Goal: Task Accomplishment & Management: Manage account settings

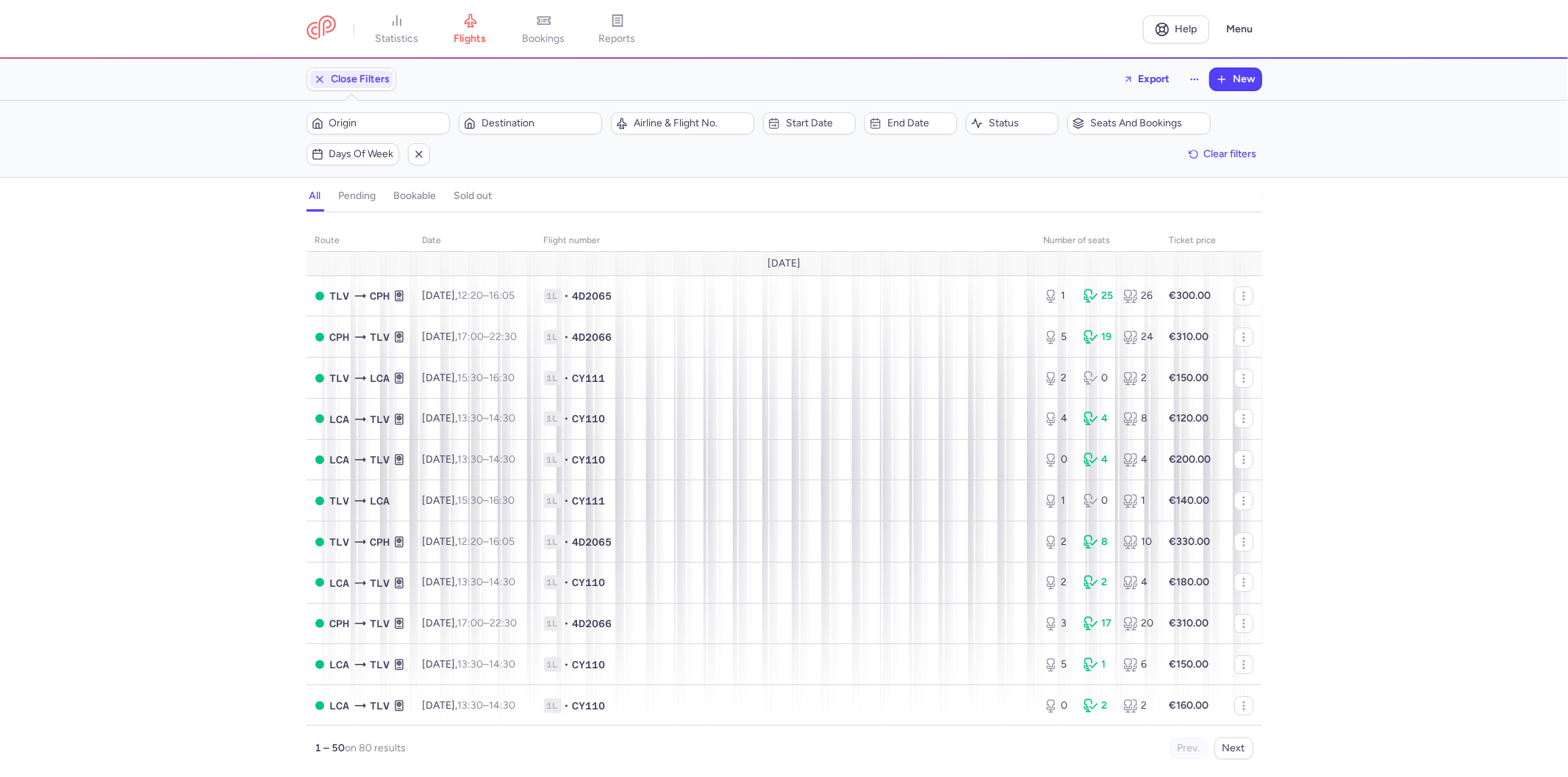
scroll to position [244, 0]
click at [806, 305] on td "1L • CY111" at bounding box center [784, 296] width 500 height 41
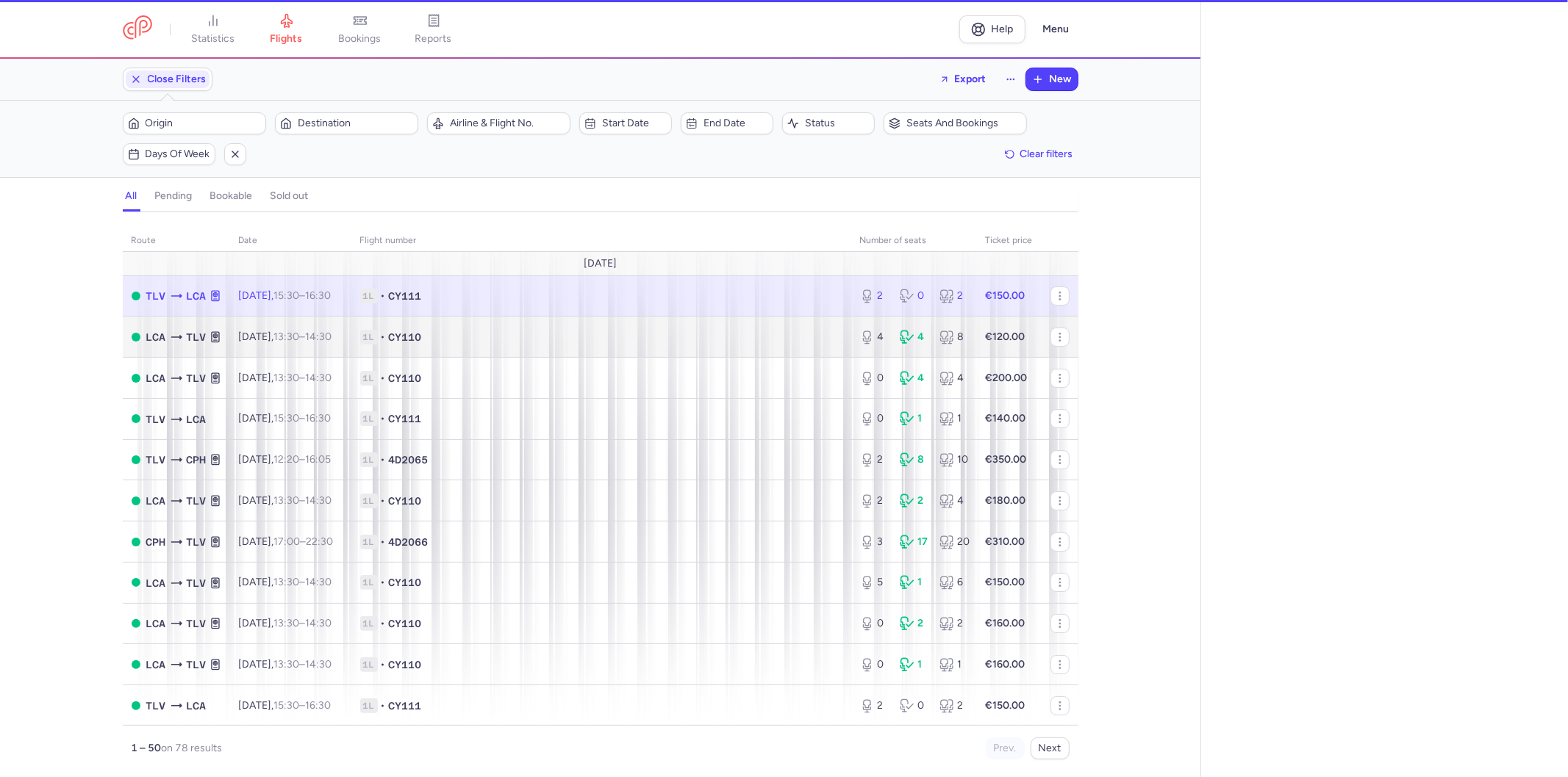
select select "hours"
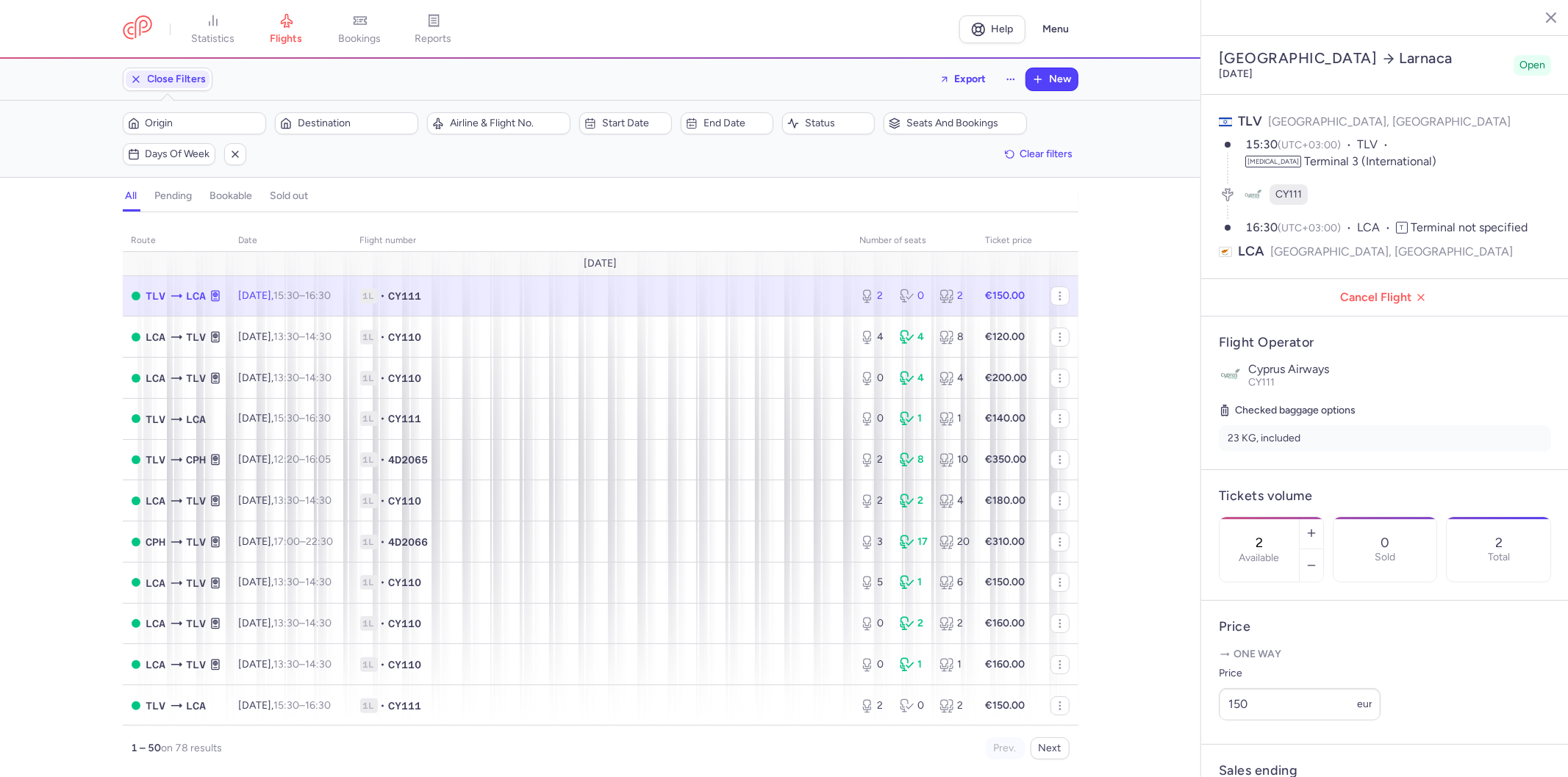
click at [762, 300] on span "1L • CY111" at bounding box center [600, 296] width 482 height 14
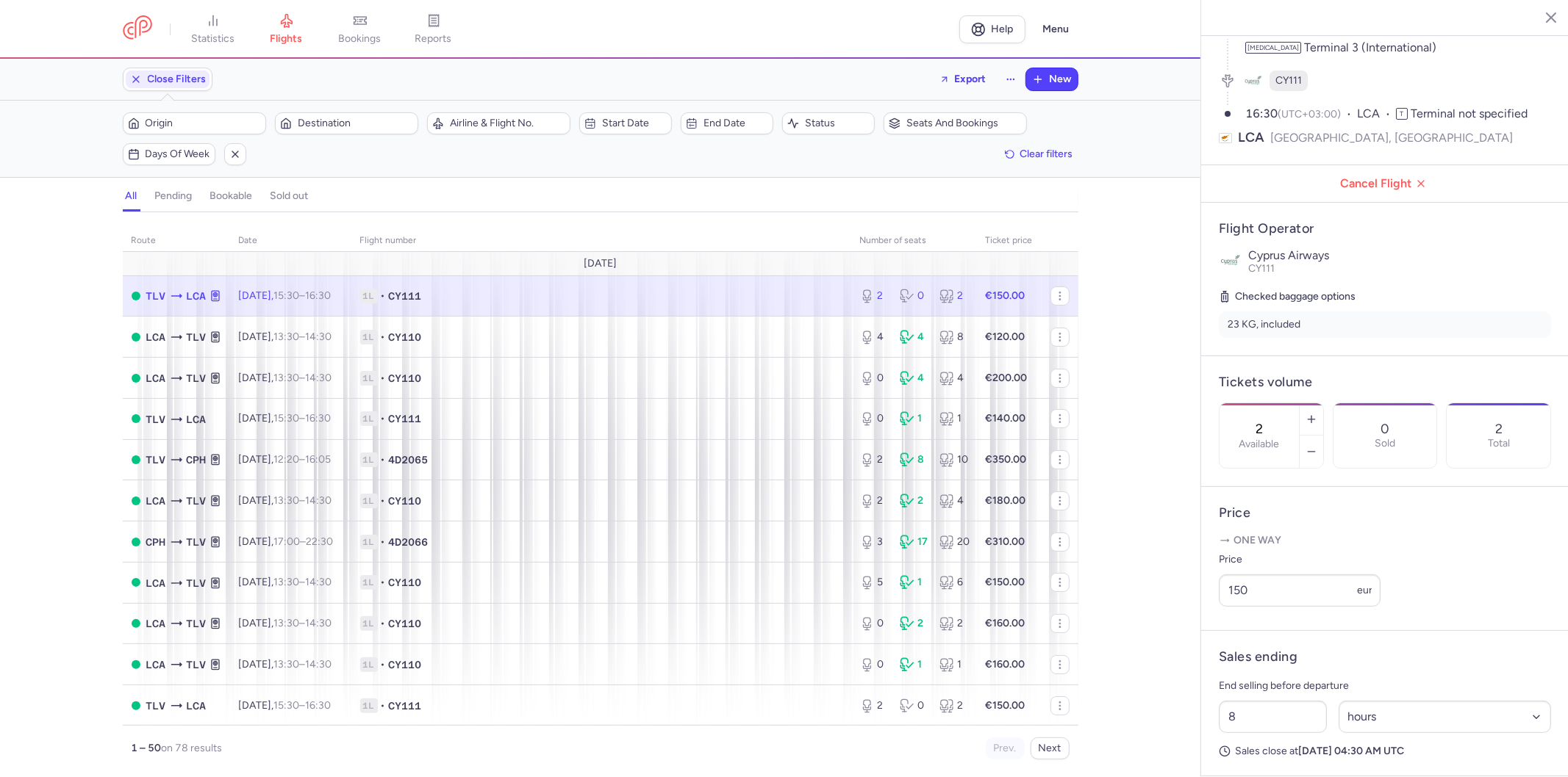
scroll to position [250, 0]
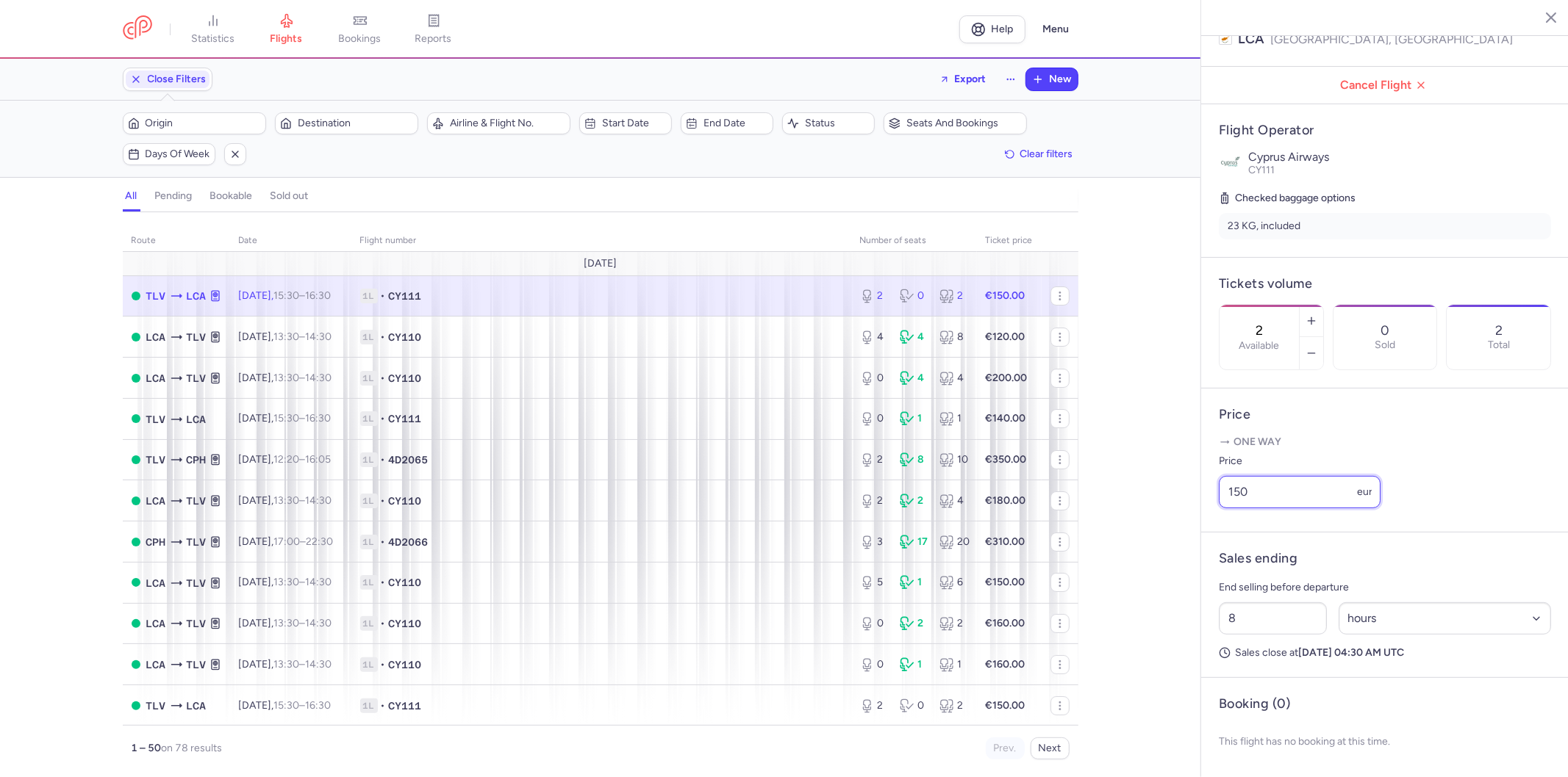
click at [1303, 491] on input "150" at bounding box center [1300, 493] width 162 height 32
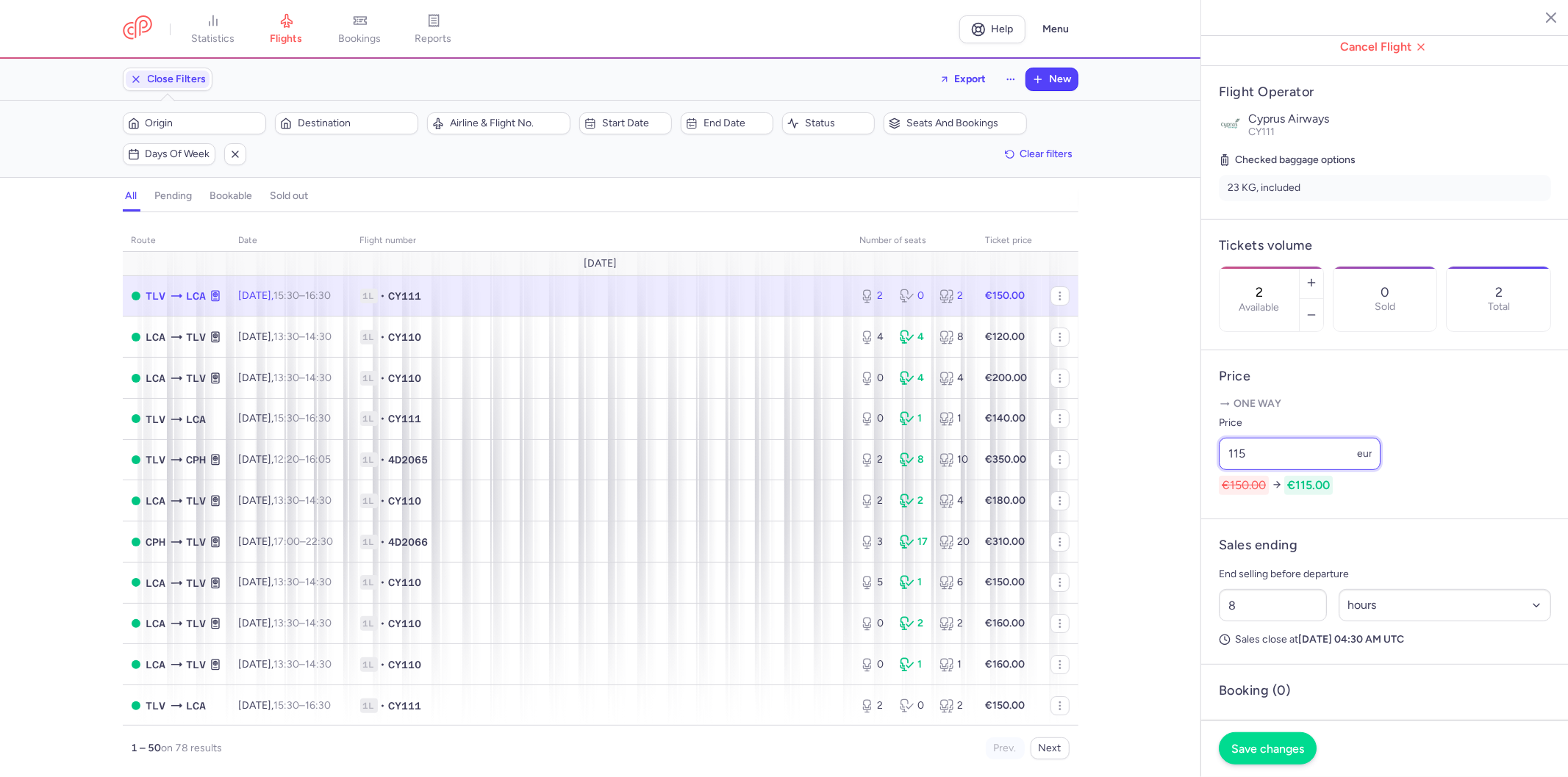
type input "115"
click at [1287, 753] on span "Save changes" at bounding box center [1267, 748] width 72 height 13
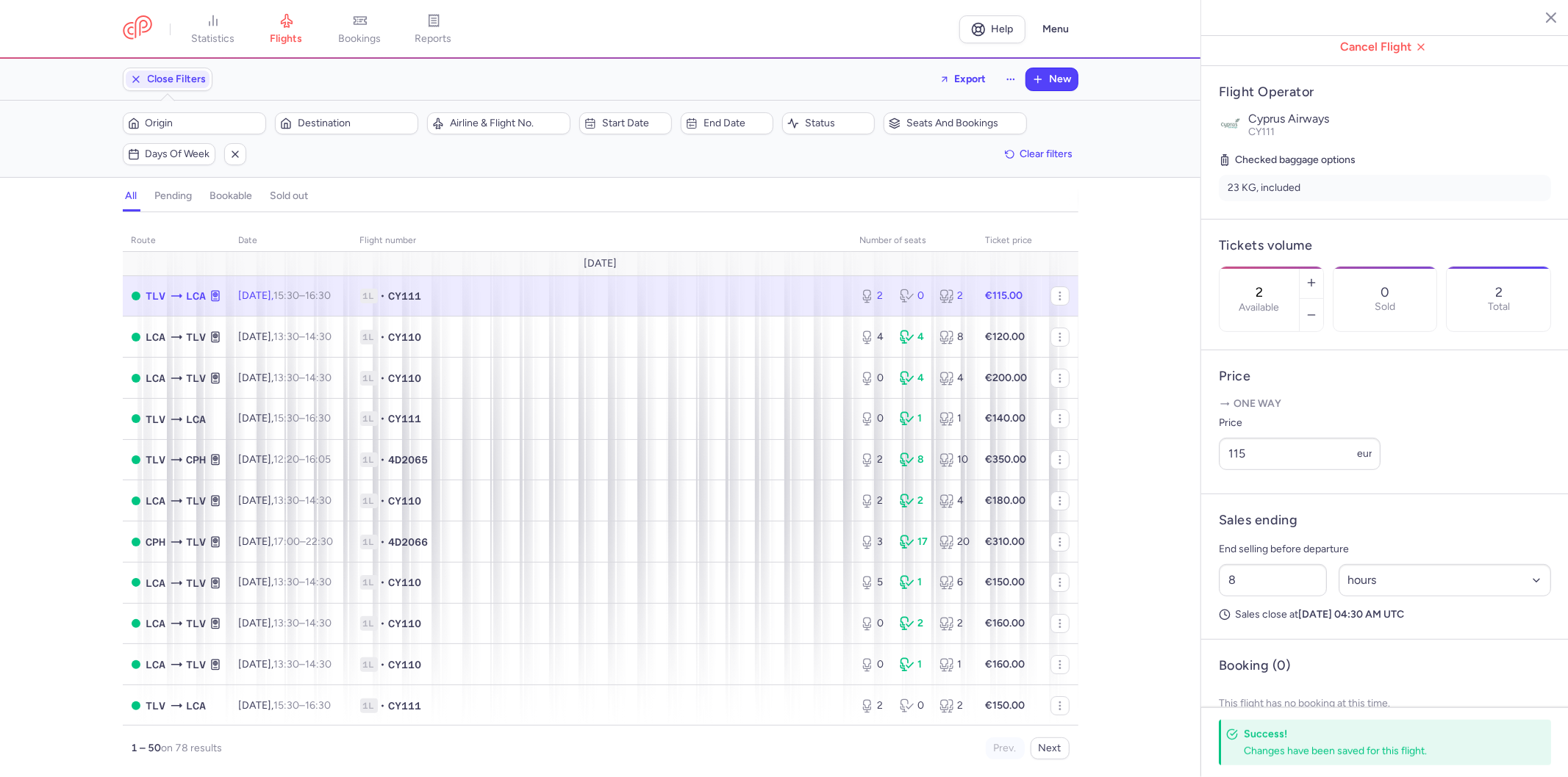
click at [1534, 18] on icon "button" at bounding box center [1539, 16] width 14 height 14
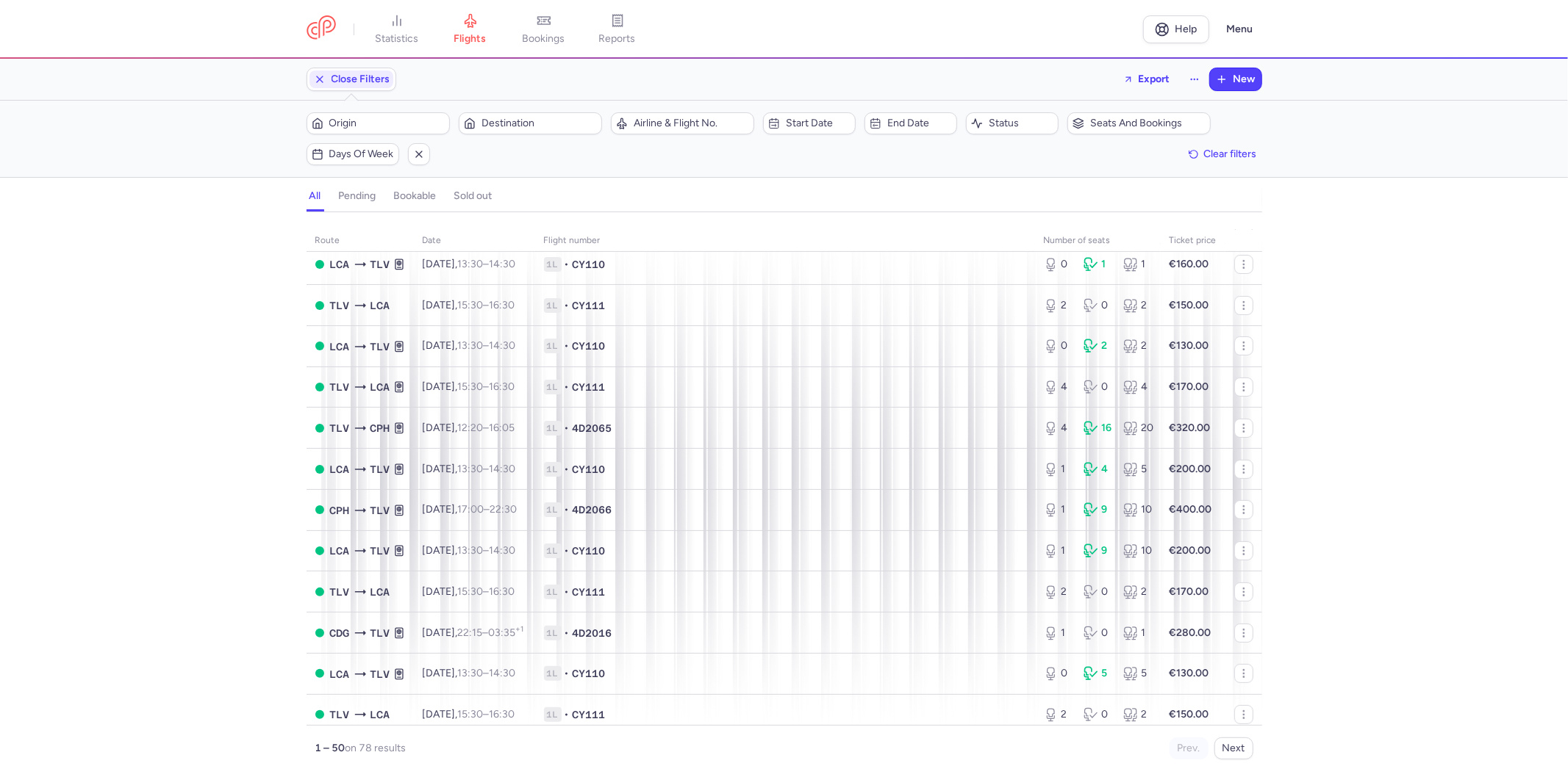
scroll to position [408, 0]
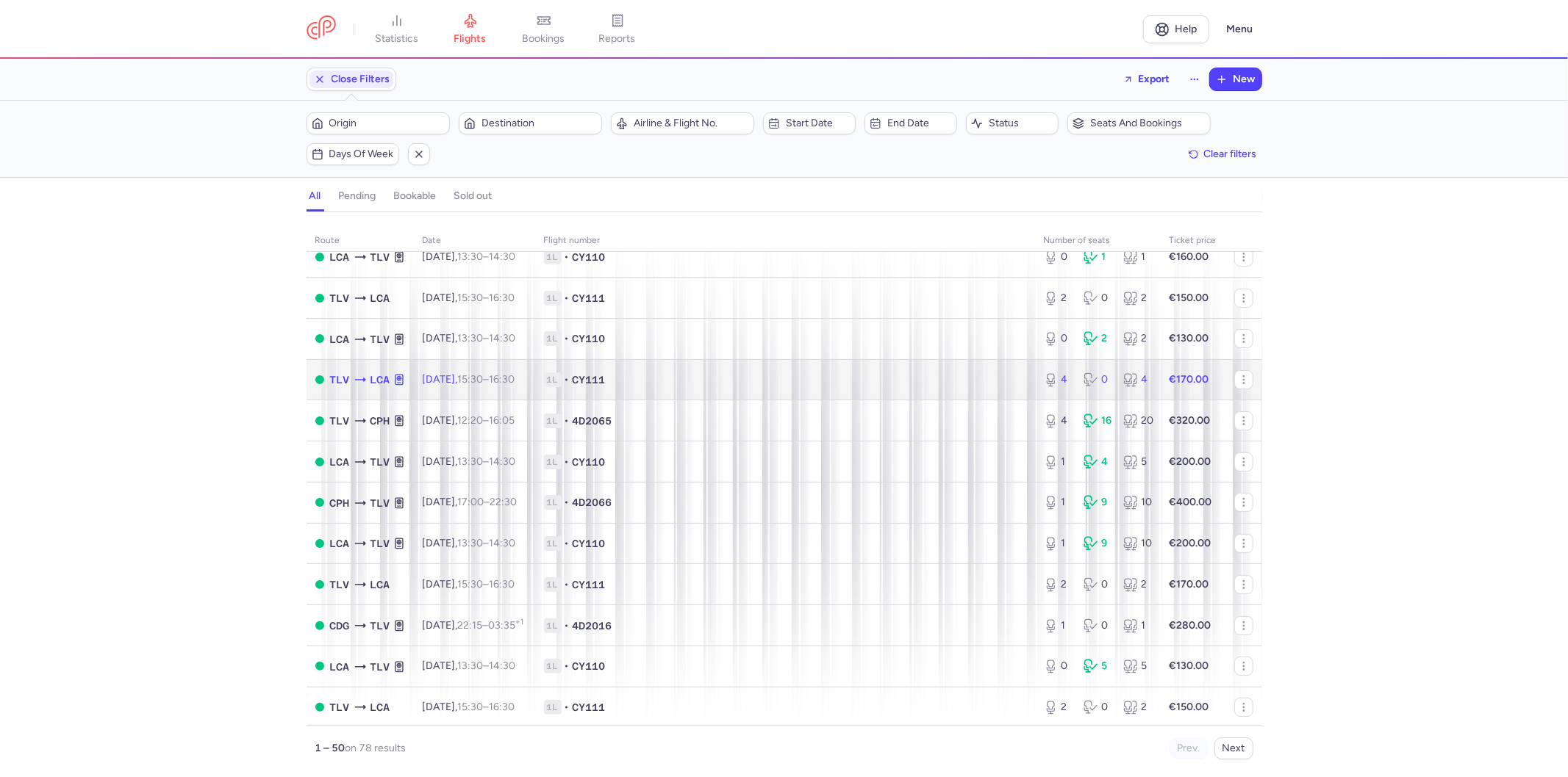
click at [813, 398] on td "1L • CY111" at bounding box center [784, 379] width 500 height 41
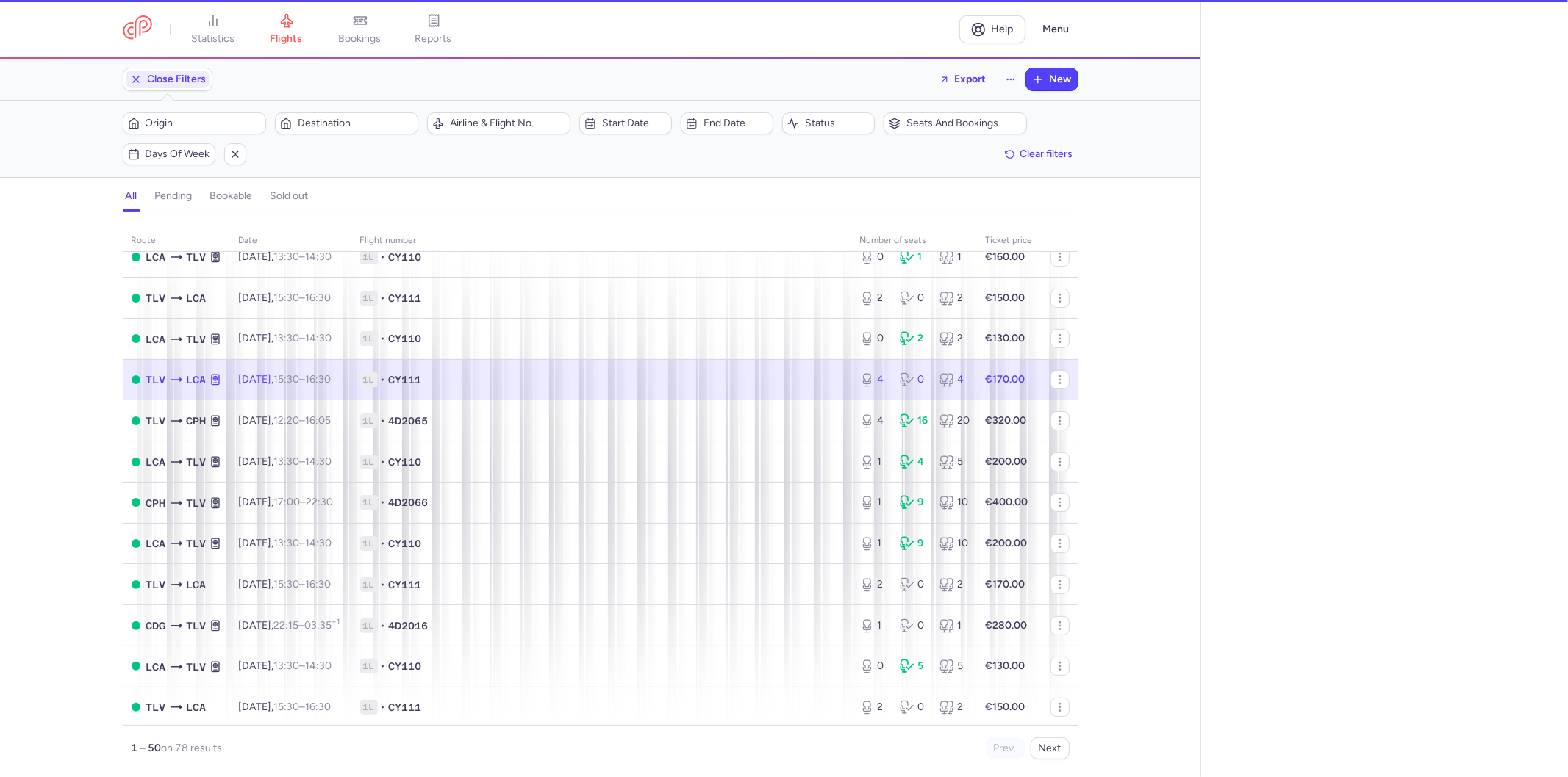
select select "hours"
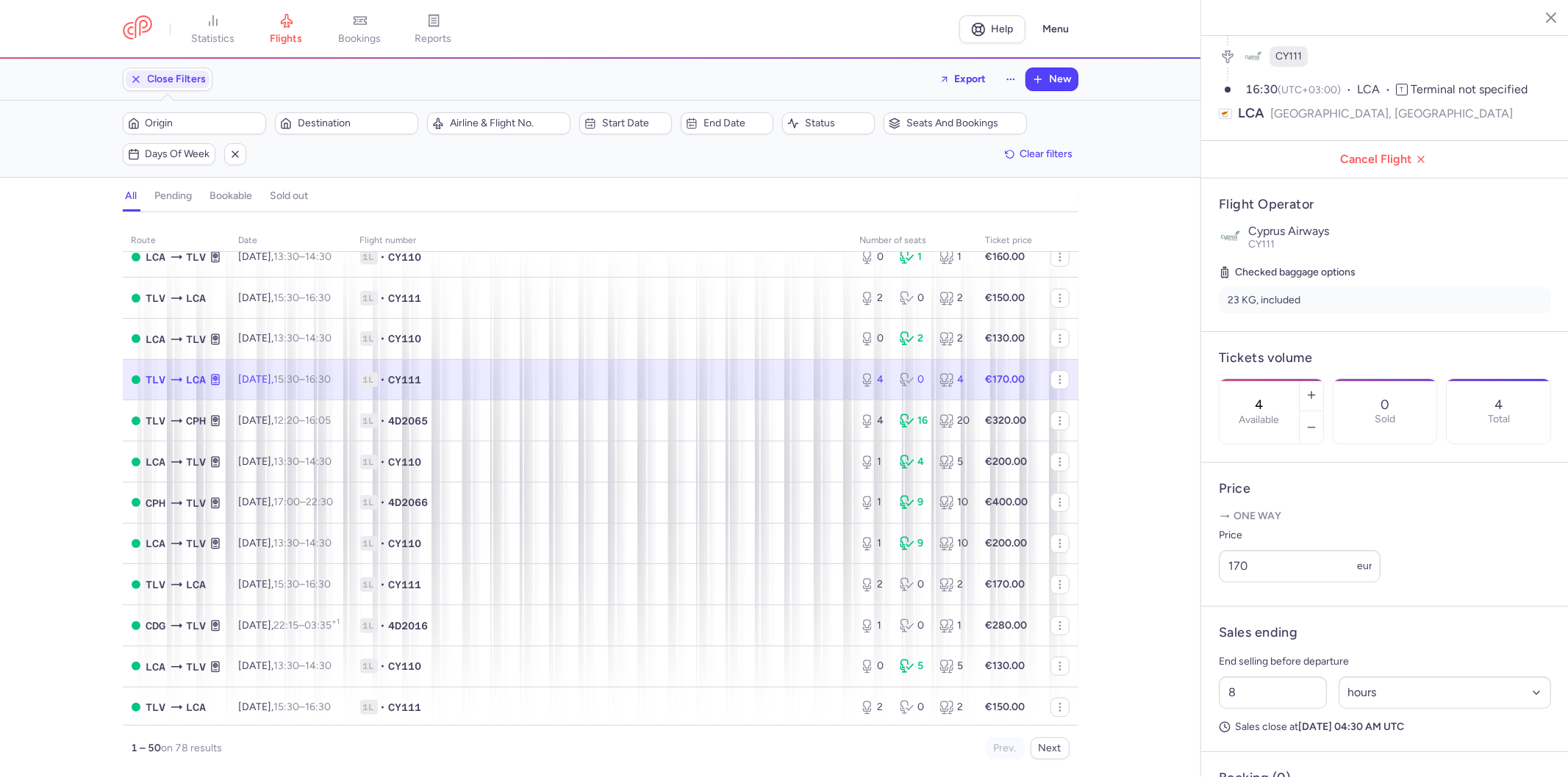
scroll to position [250, 0]
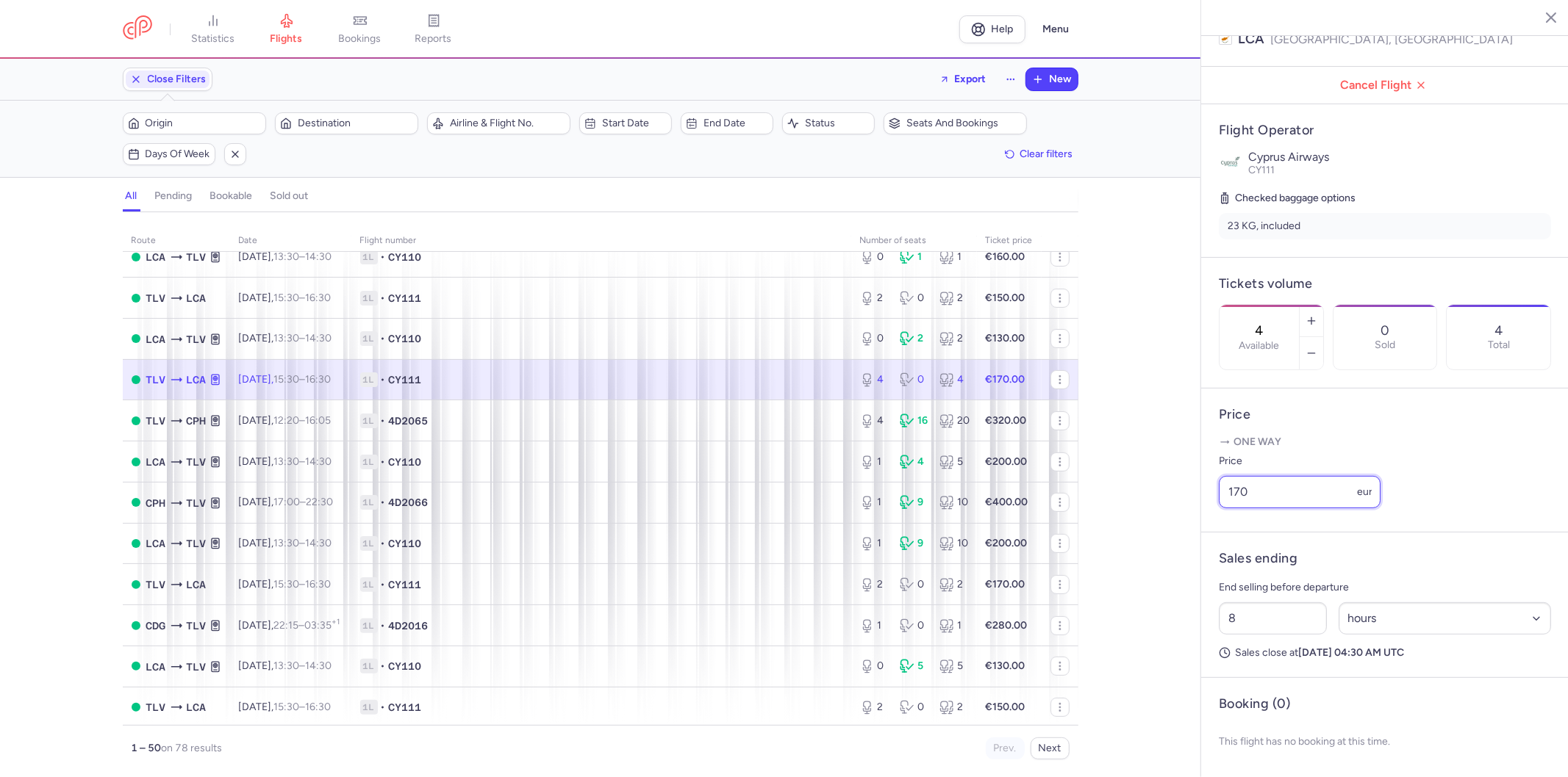
click at [1257, 489] on input "170" at bounding box center [1300, 493] width 162 height 32
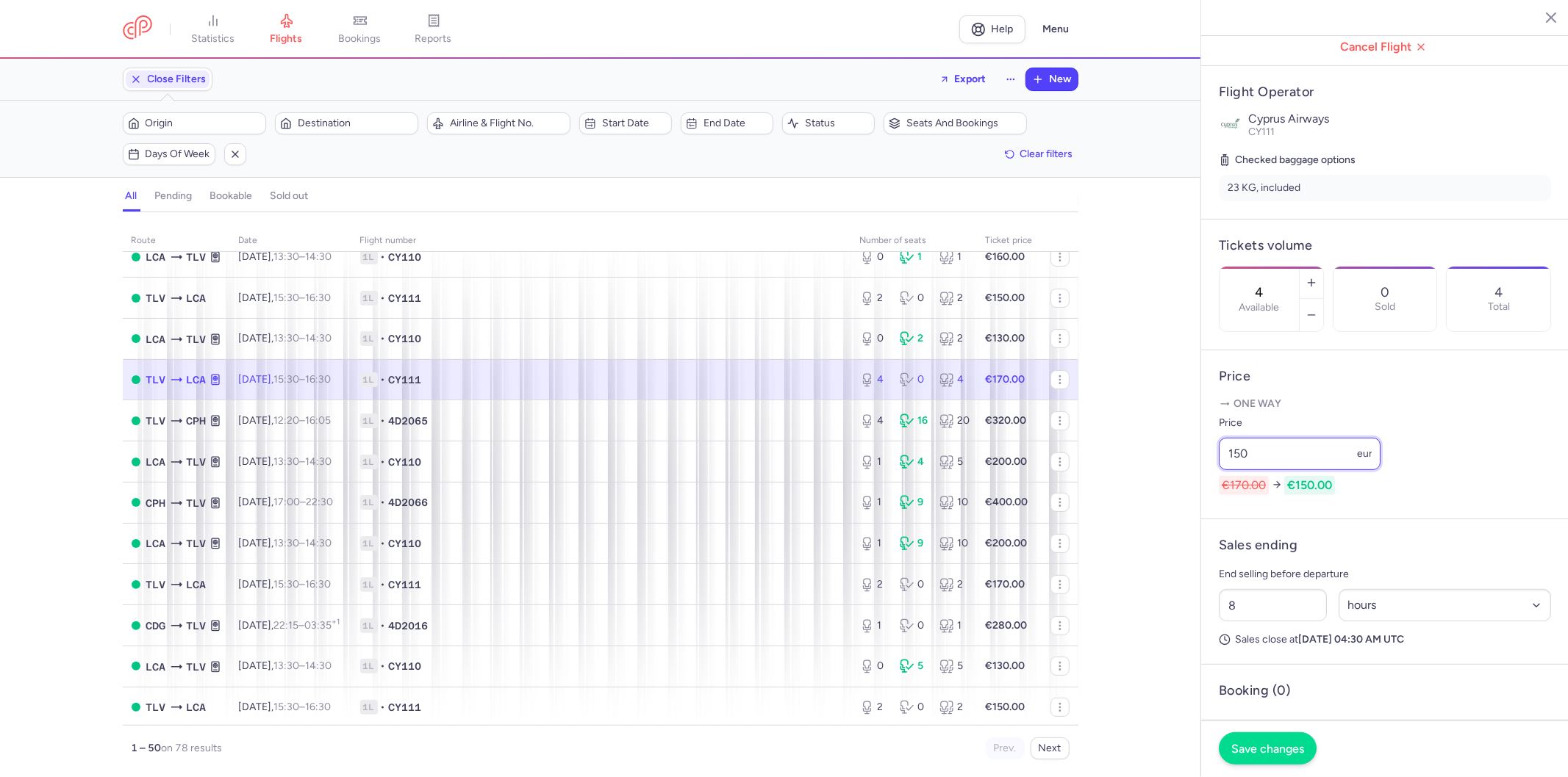
type input "150"
click at [1272, 747] on span "Save changes" at bounding box center [1267, 748] width 72 height 13
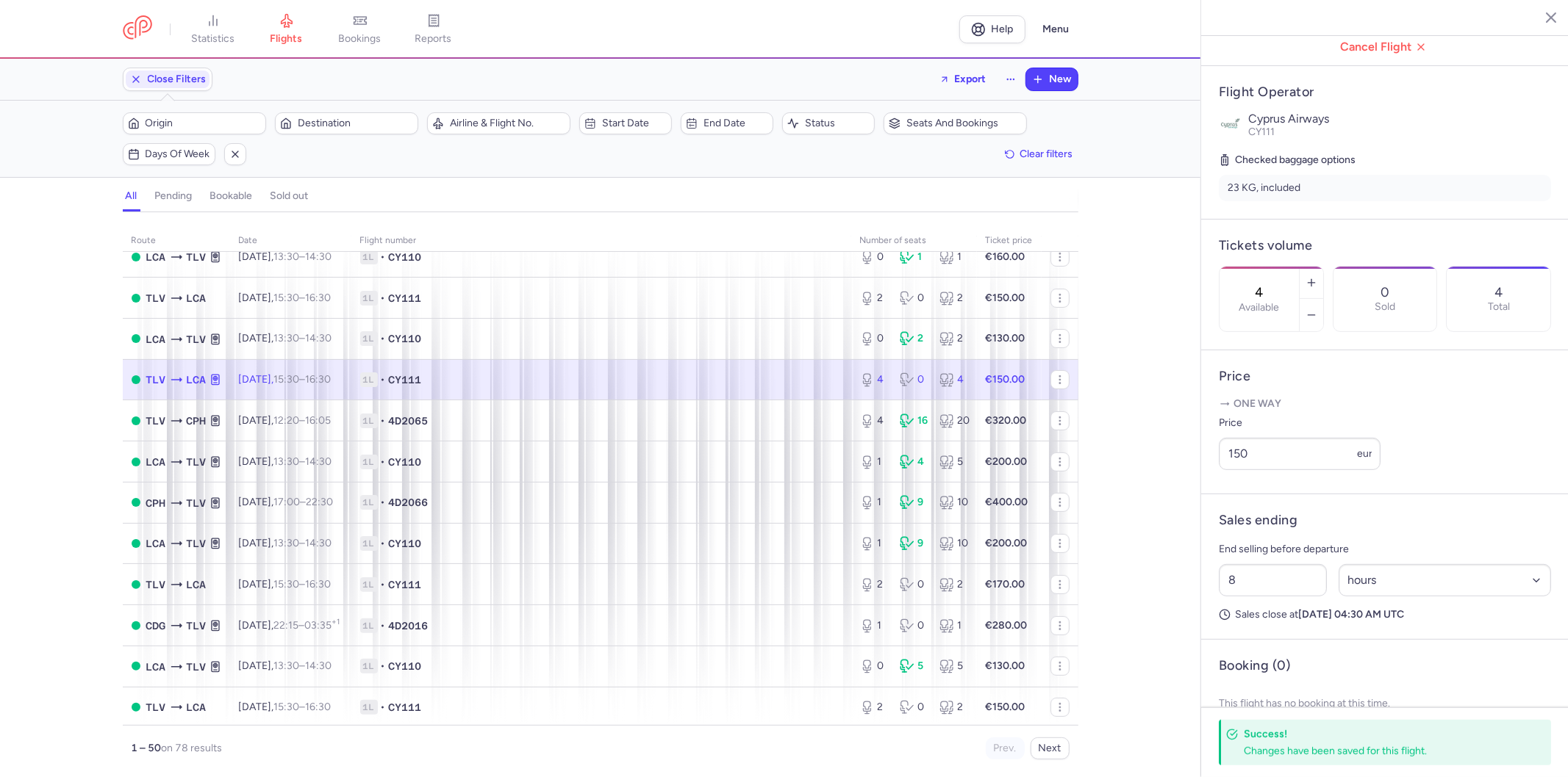
click at [1541, 19] on line "button" at bounding box center [1539, 17] width 8 height 8
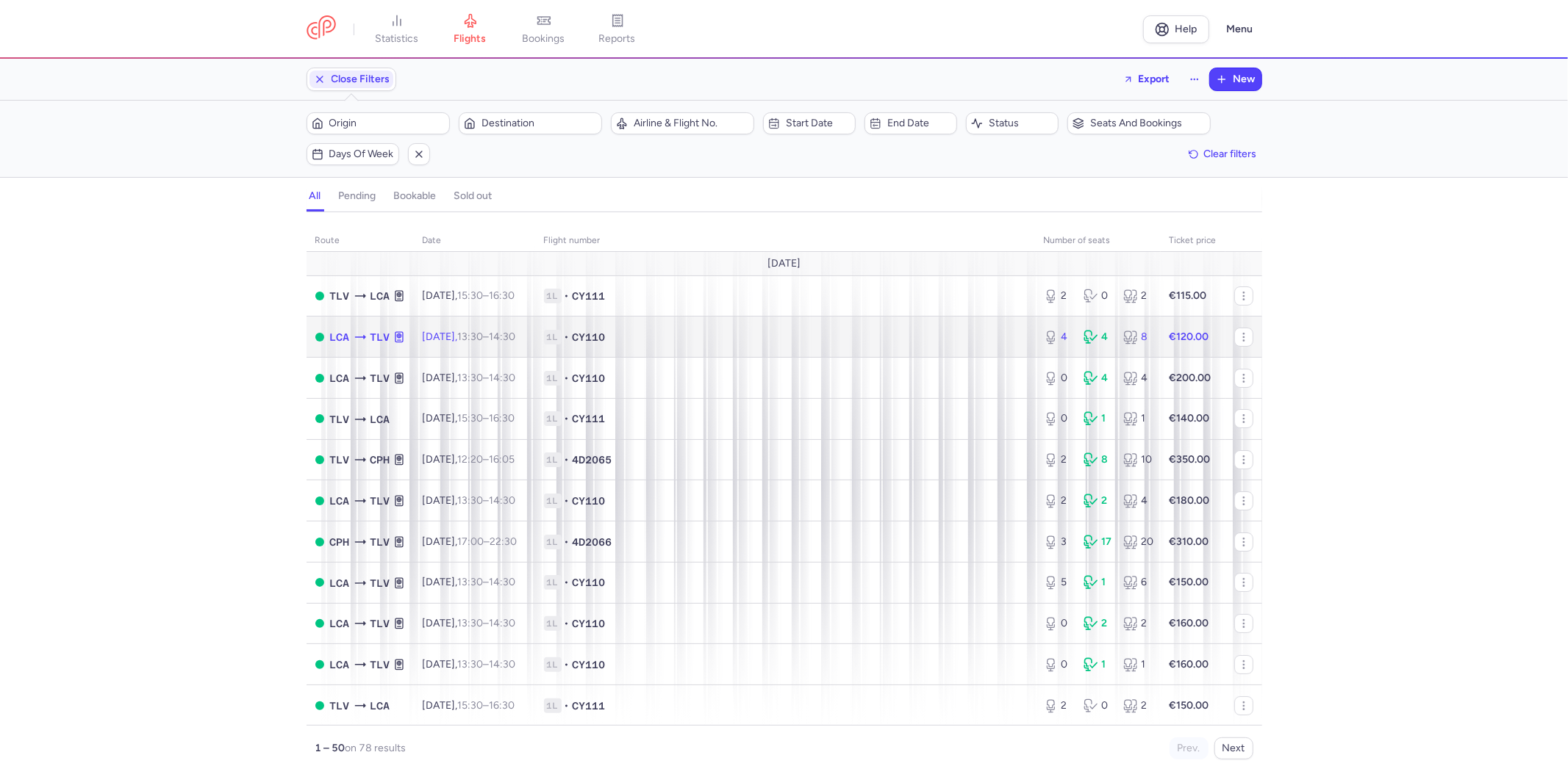
click at [865, 334] on span "1L • CY110" at bounding box center [785, 337] width 482 height 14
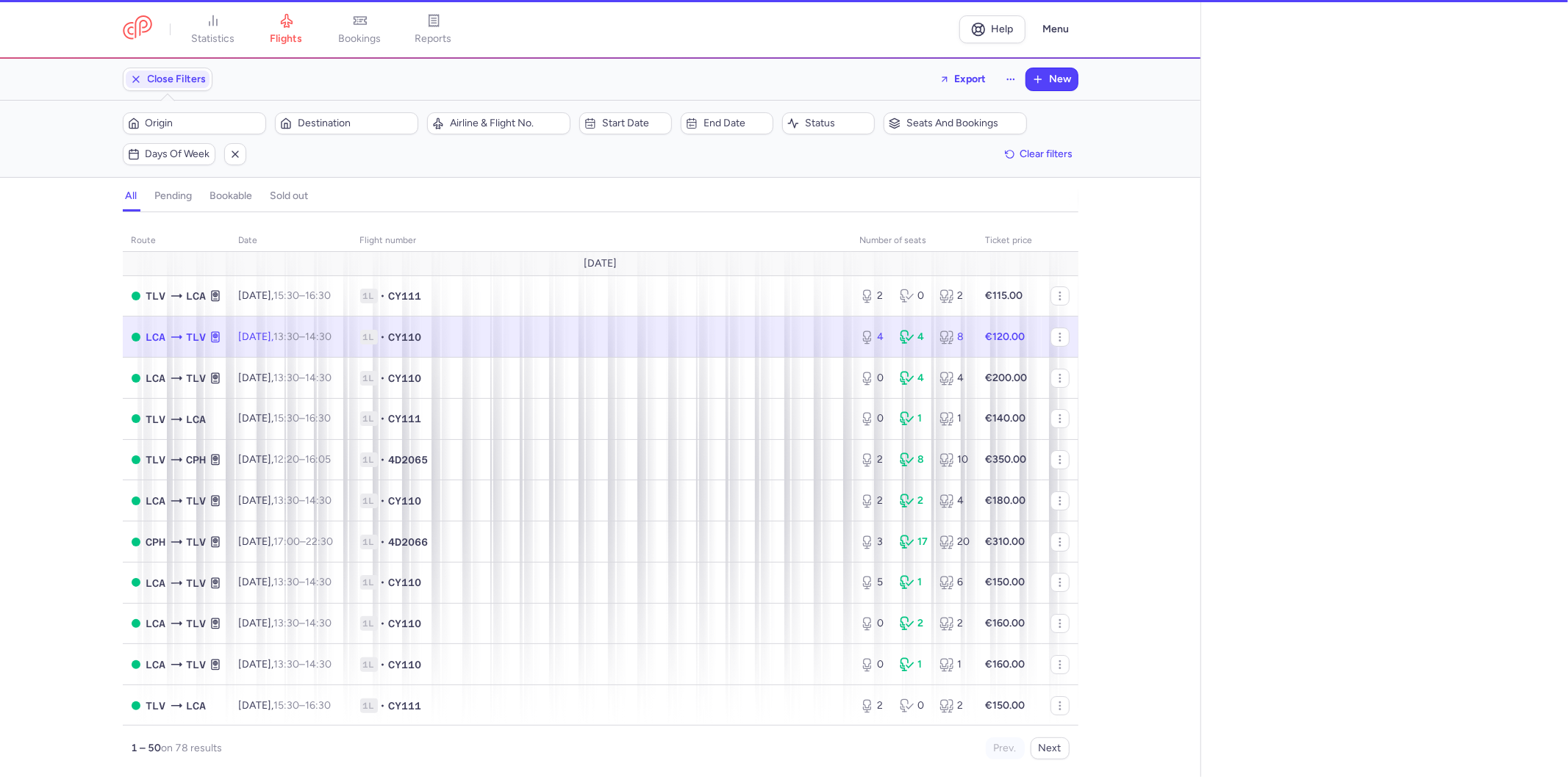
select select "hours"
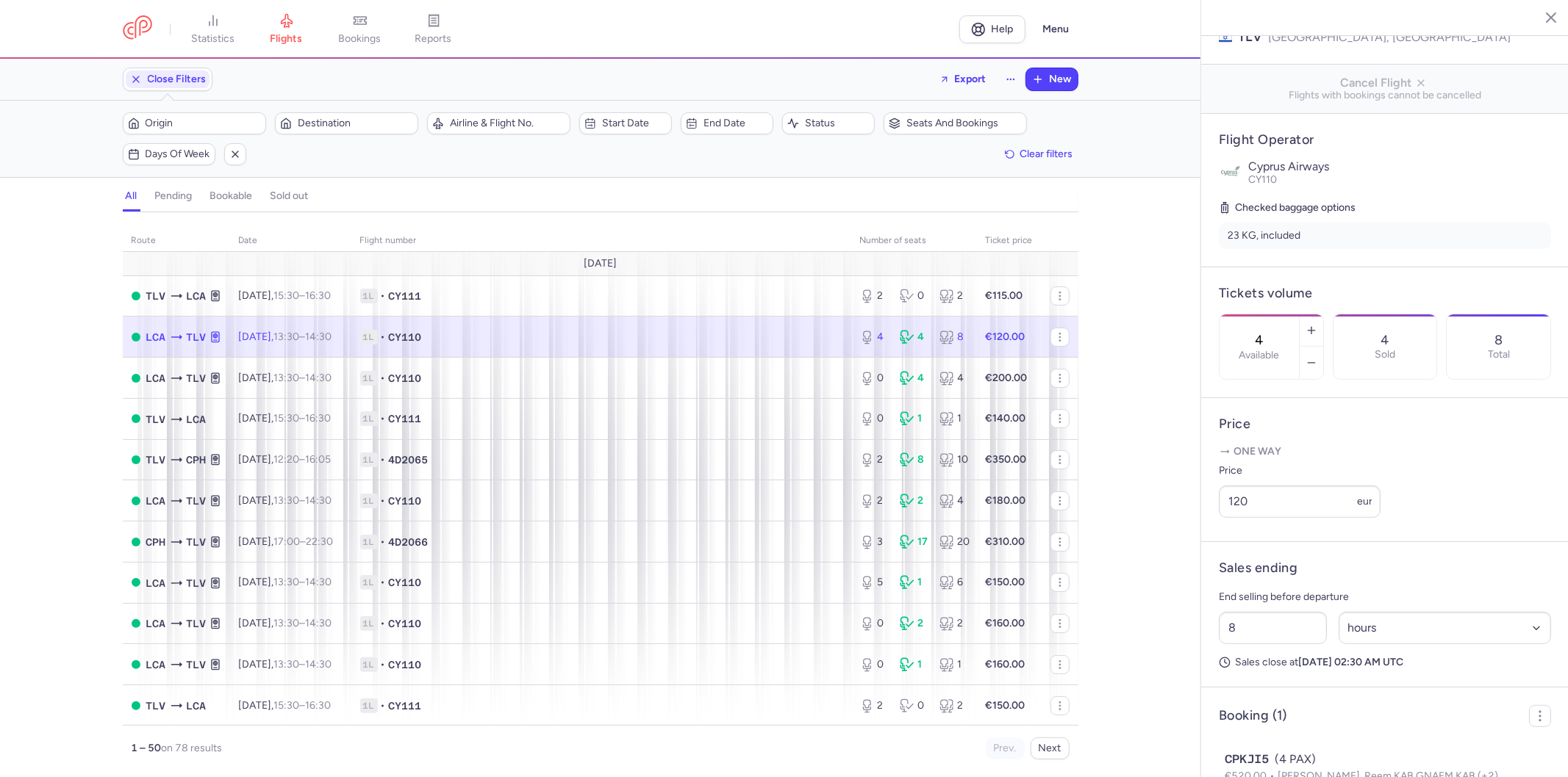
scroll to position [289, 0]
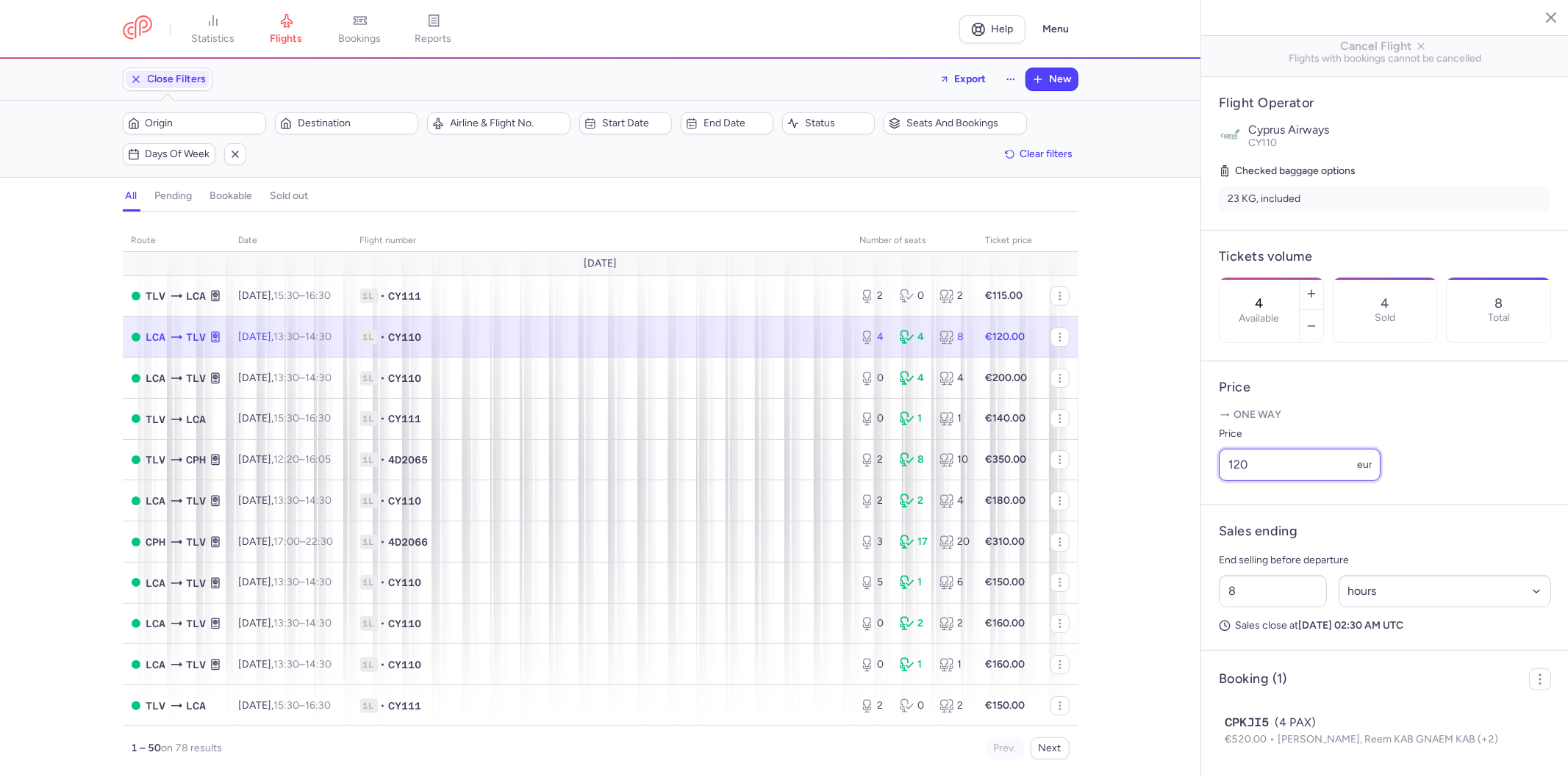
click at [1262, 473] on input "120" at bounding box center [1300, 465] width 162 height 32
click at [1142, 466] on div "route date Flight number number of seats Ticket price August 25 TLV LCA Tue, 12…" at bounding box center [599, 498] width 1200 height 556
click at [1539, 20] on icon "button" at bounding box center [1539, 16] width 14 height 14
